Goal: Transaction & Acquisition: Purchase product/service

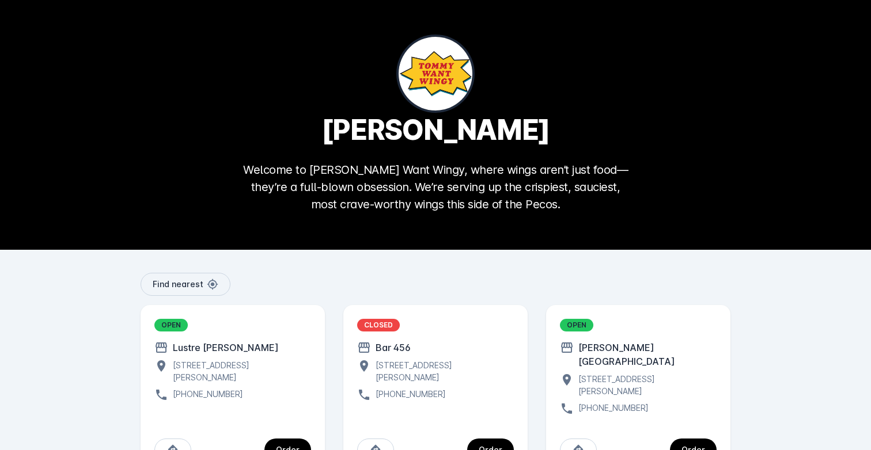
scroll to position [30, 0]
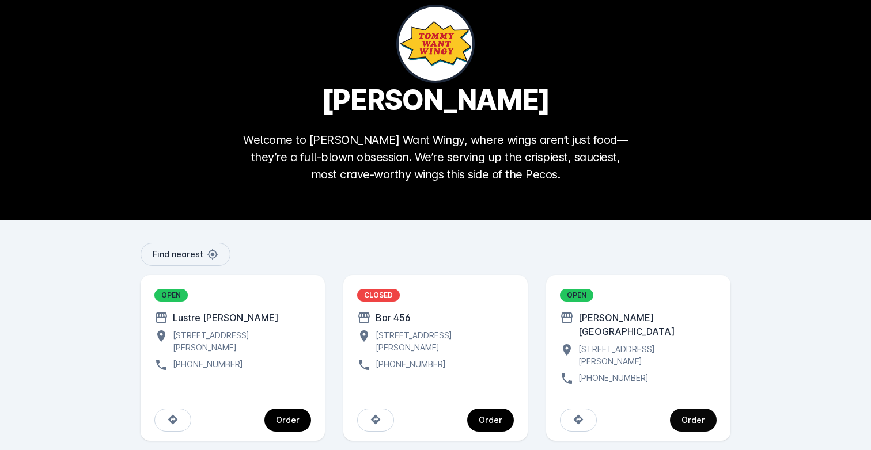
click at [681, 407] on span "continue" at bounding box center [693, 421] width 47 height 28
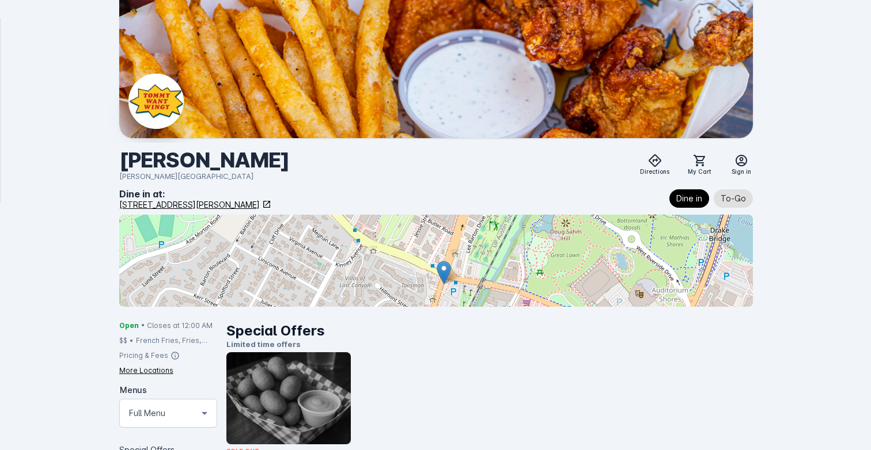
scroll to position [30, 0]
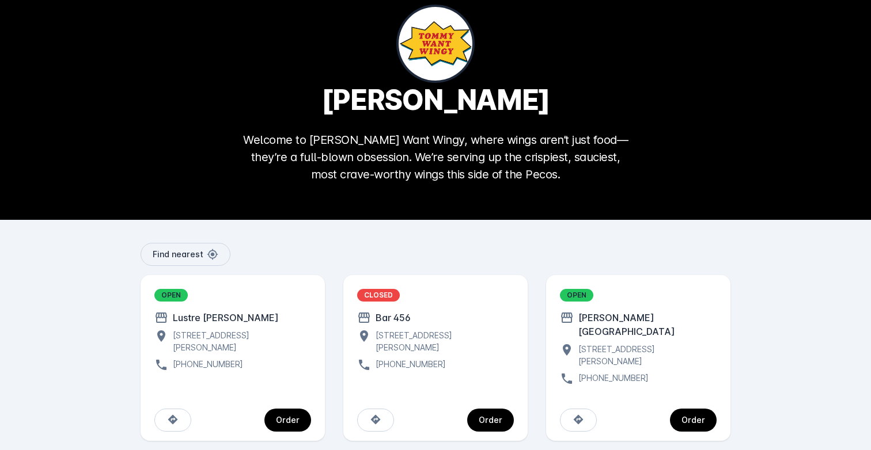
click at [292, 346] on div "OPEN Lustre [PERSON_NAME] [STREET_ADDRESS][PERSON_NAME] [PHONE_NUMBER]" at bounding box center [232, 330] width 157 height 83
click at [312, 401] on div "Order" at bounding box center [233, 420] width 184 height 41
click at [298, 416] on div "Order" at bounding box center [288, 420] width 24 height 8
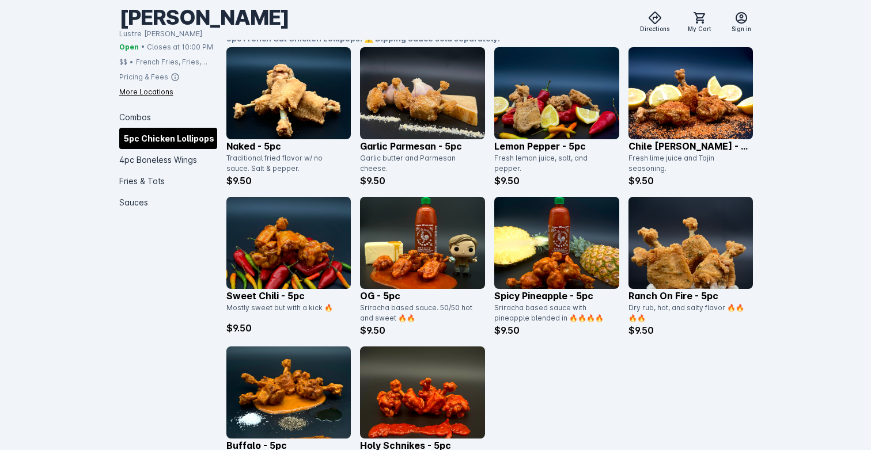
scroll to position [30, 0]
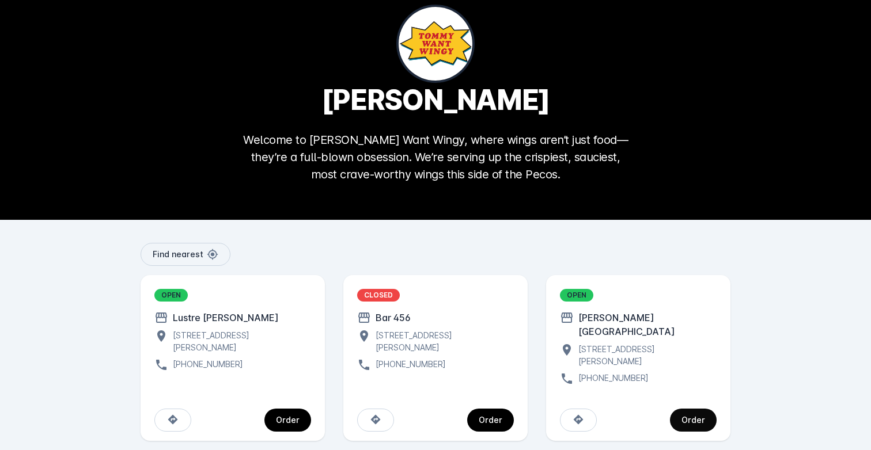
click at [703, 412] on span "continue" at bounding box center [693, 421] width 47 height 28
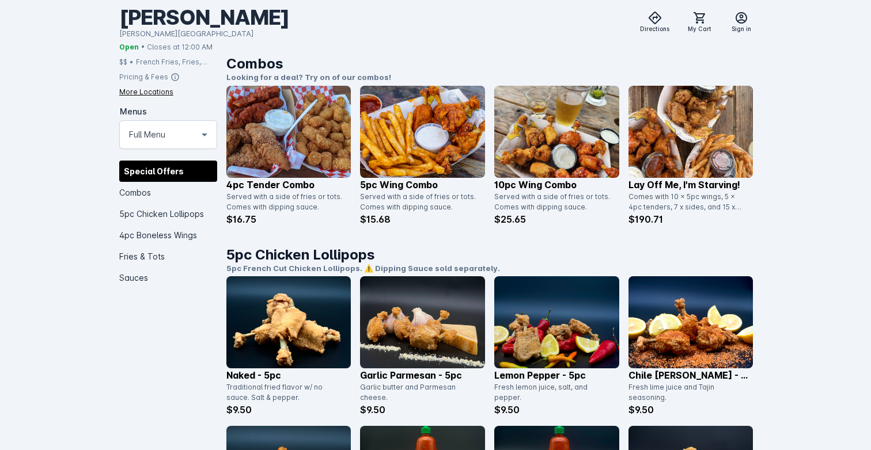
scroll to position [660, 0]
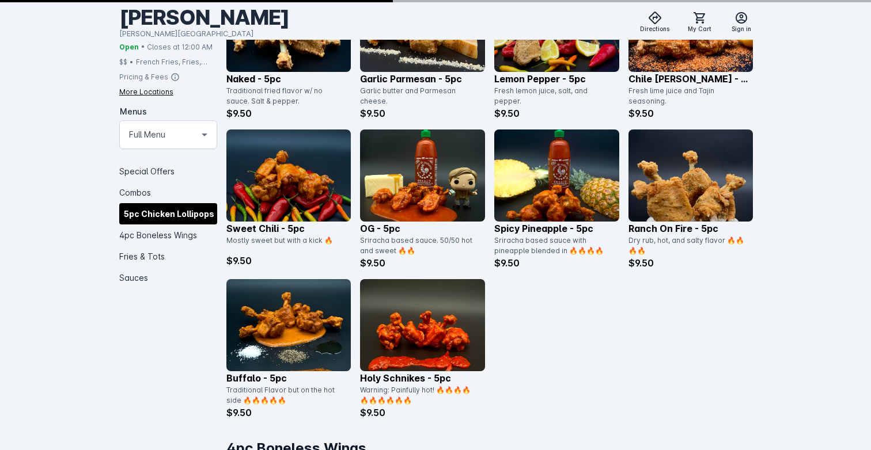
scroll to position [30, 0]
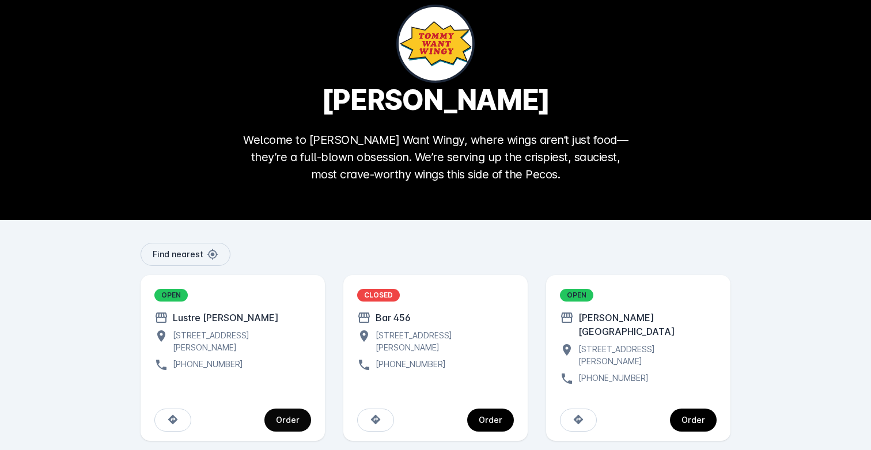
click at [297, 416] on div "Order" at bounding box center [288, 420] width 24 height 8
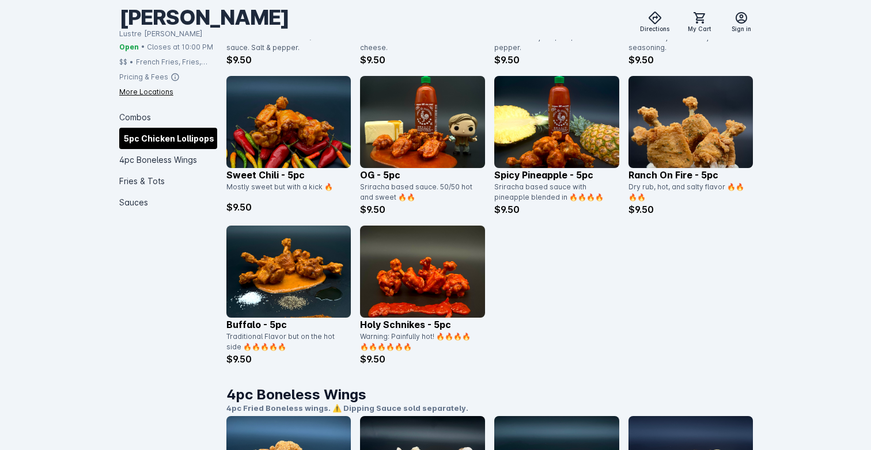
scroll to position [614, 0]
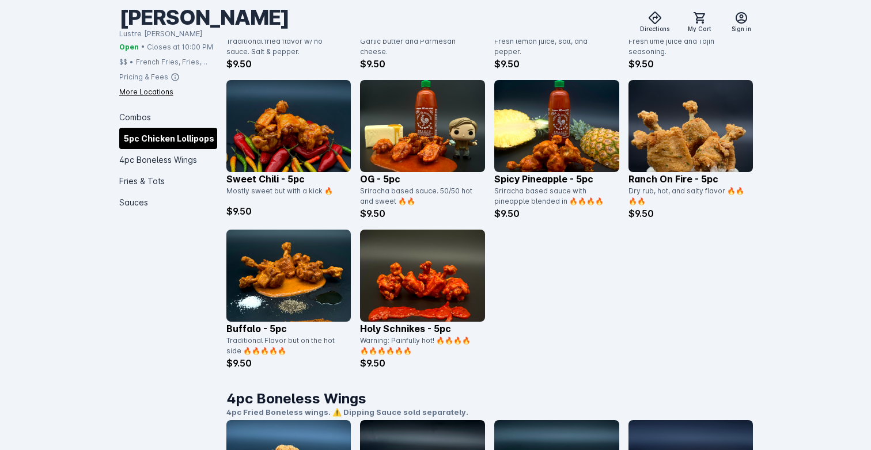
click at [285, 226] on div "Naked - 5pc Traditional fried flavor w/ no sauce. Salt & pepper. $9.50 Garlic P…" at bounding box center [489, 150] width 527 height 440
click at [284, 290] on img at bounding box center [288, 276] width 125 height 92
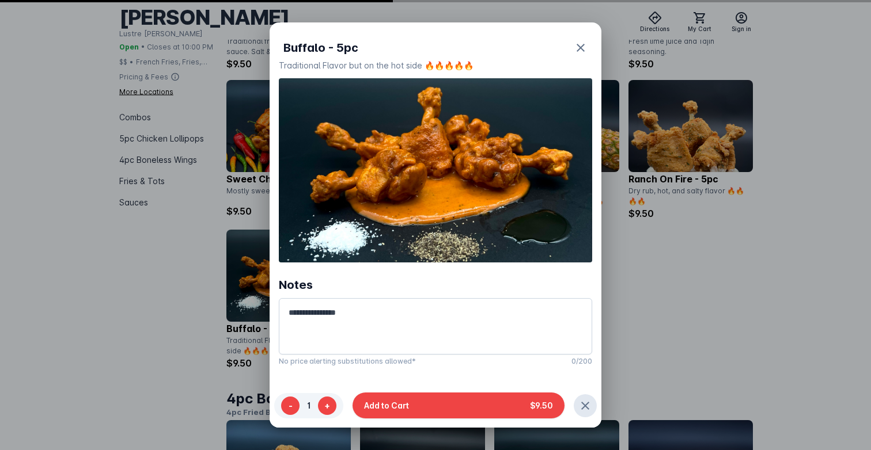
scroll to position [0, 0]
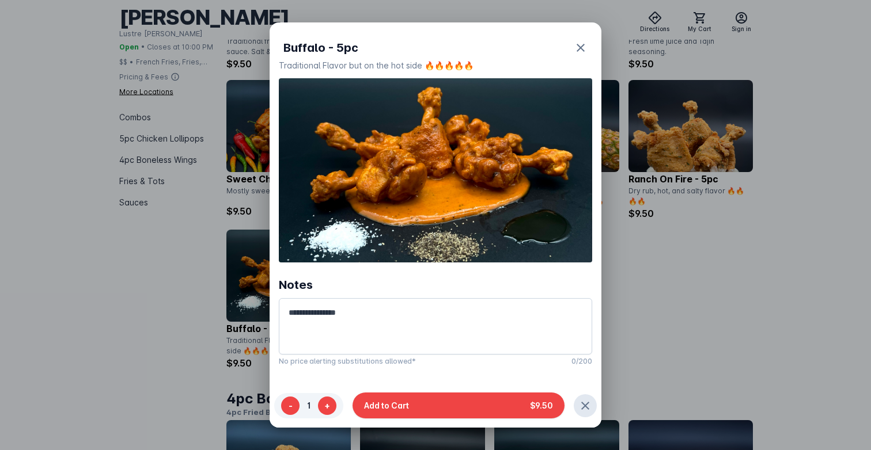
click at [270, 319] on div "Buffalo - 5pc Traditional Flavor but on the hot side 🔥🔥🔥🔥🔥 Notes No price alert…" at bounding box center [436, 203] width 332 height 362
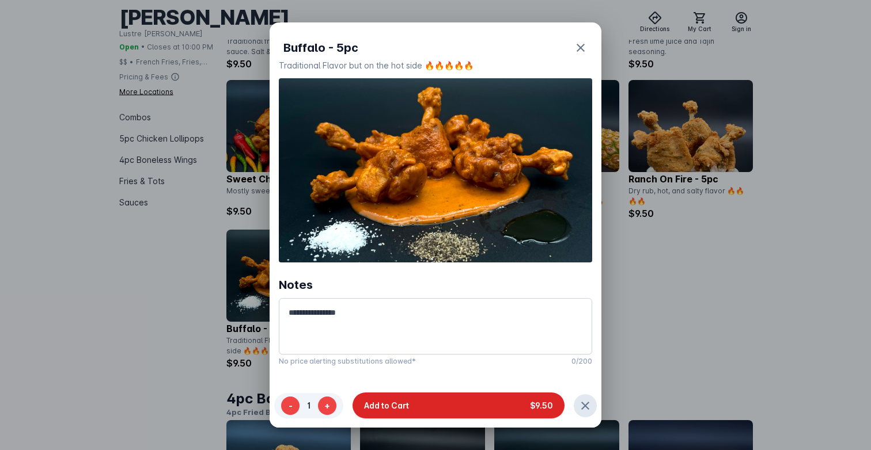
click at [422, 406] on button "Add to Cart $9.50" at bounding box center [459, 406] width 212 height 26
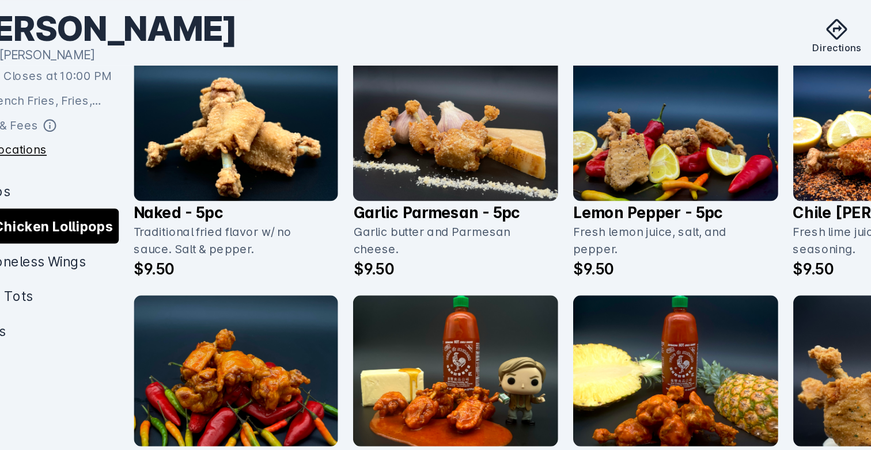
scroll to position [512, 0]
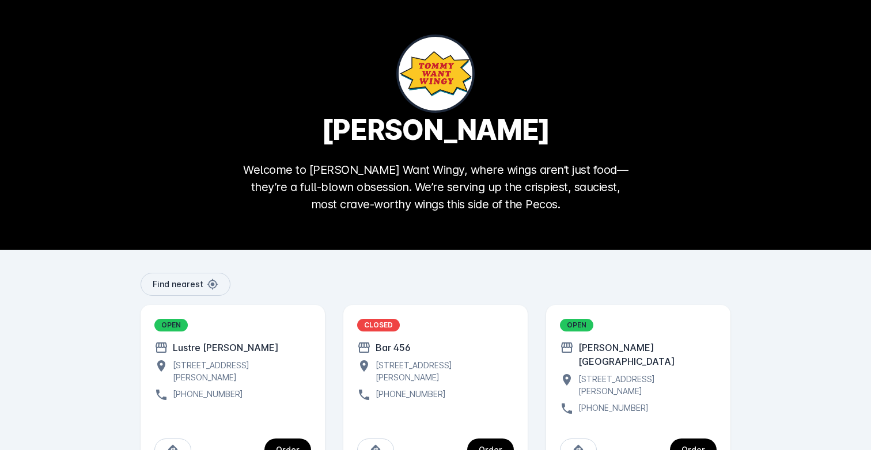
scroll to position [11, 0]
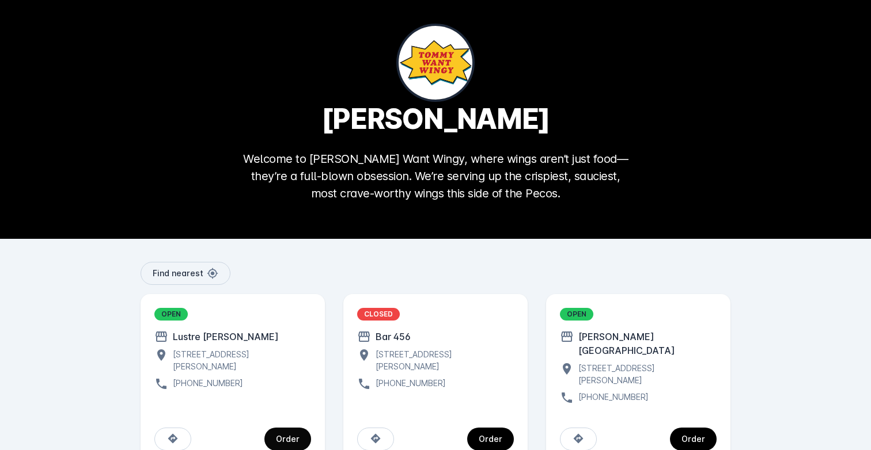
click at [306, 426] on span "continue" at bounding box center [287, 440] width 47 height 28
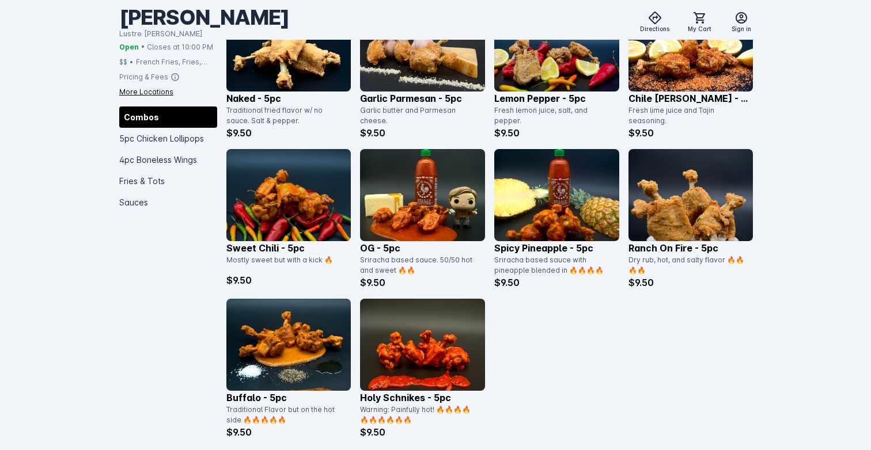
scroll to position [601, 0]
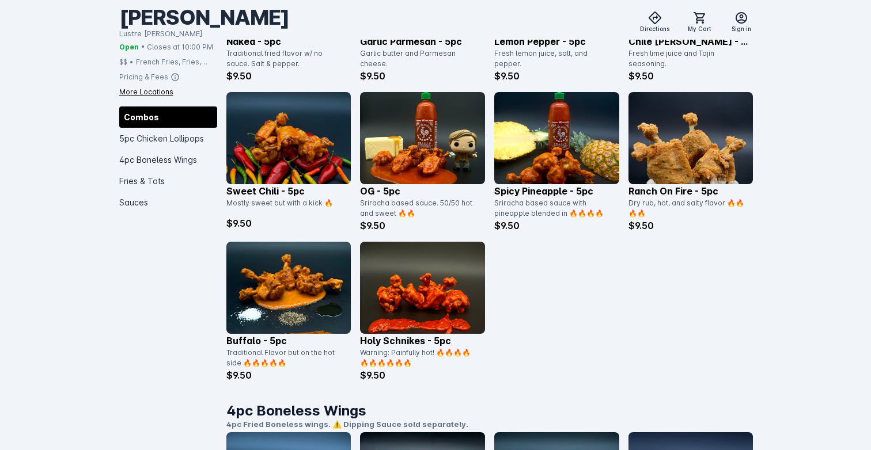
click at [311, 311] on img at bounding box center [288, 288] width 125 height 92
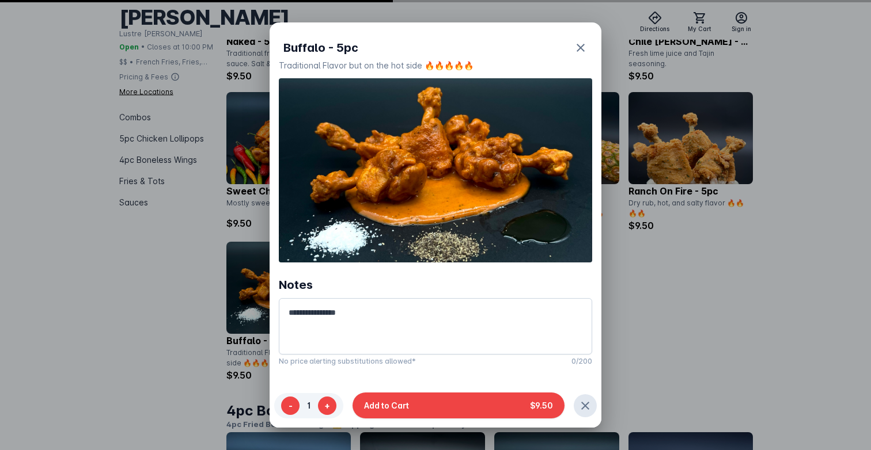
scroll to position [0, 0]
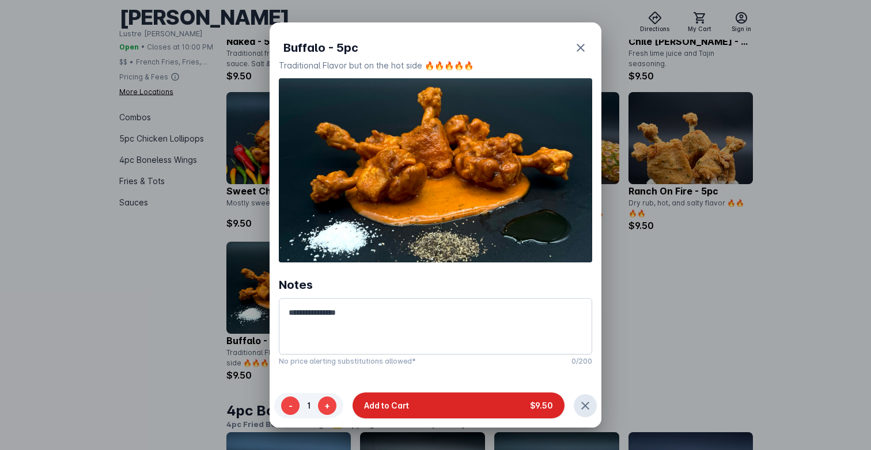
click at [404, 415] on button "Add to Cart $9.50" at bounding box center [459, 406] width 212 height 26
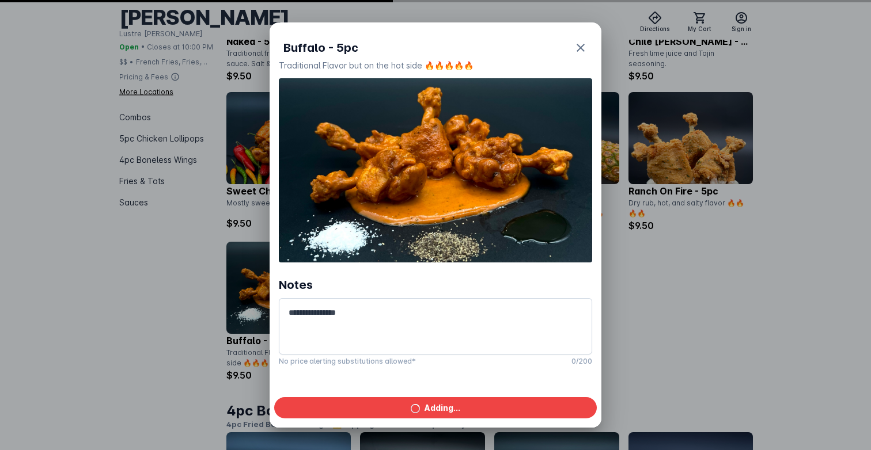
scroll to position [601, 0]
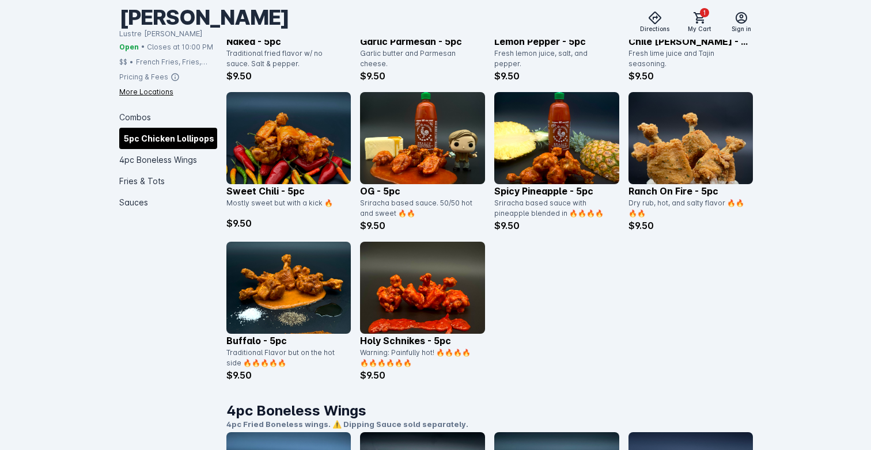
click at [293, 281] on img at bounding box center [288, 288] width 125 height 92
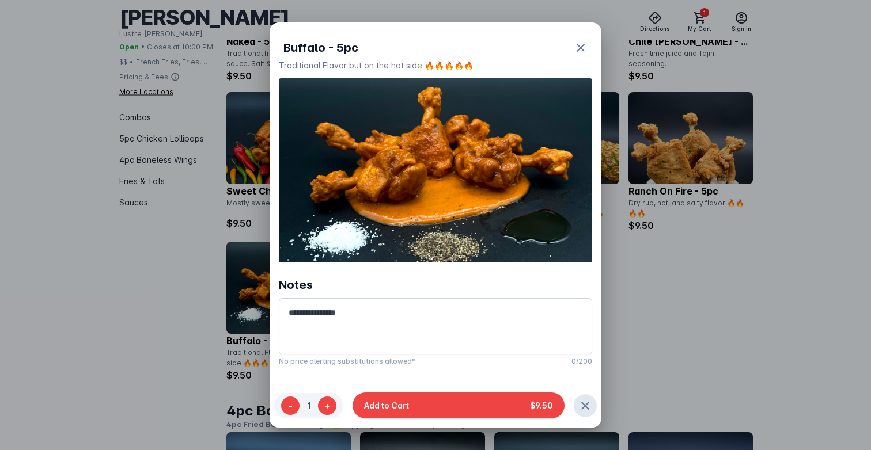
click at [248, 186] on div at bounding box center [435, 225] width 871 height 450
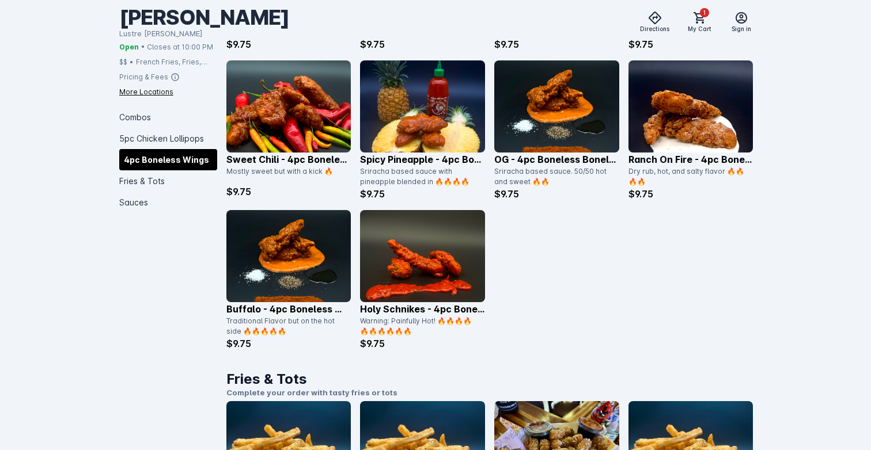
scroll to position [1129, 0]
